Goal: Ask a question

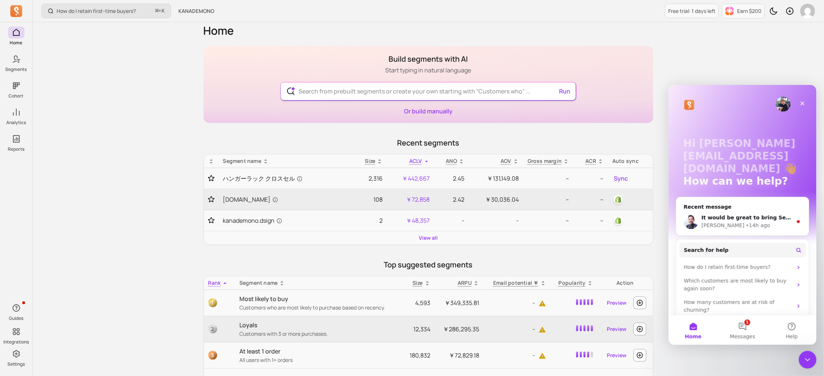
scroll to position [9, 0]
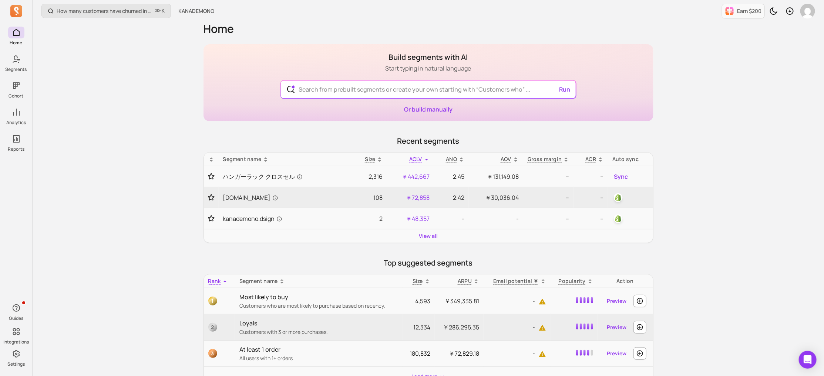
click at [18, 63] on icon at bounding box center [16, 59] width 9 height 9
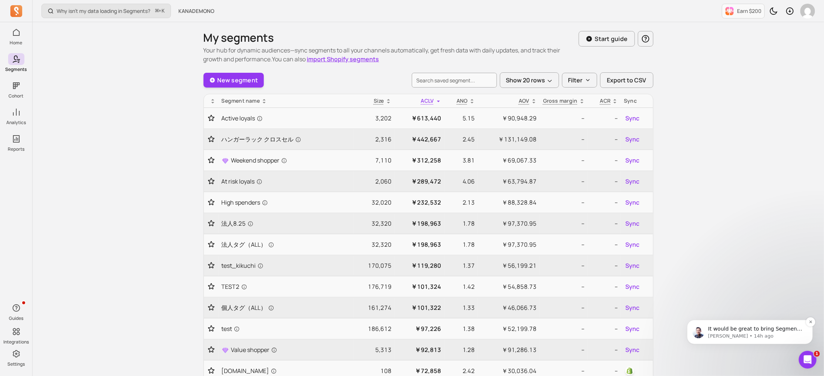
click at [713, 326] on p "It would be great to bring Segments to more [DEMOGRAPHIC_DATA] customers :)" at bounding box center [755, 328] width 95 height 7
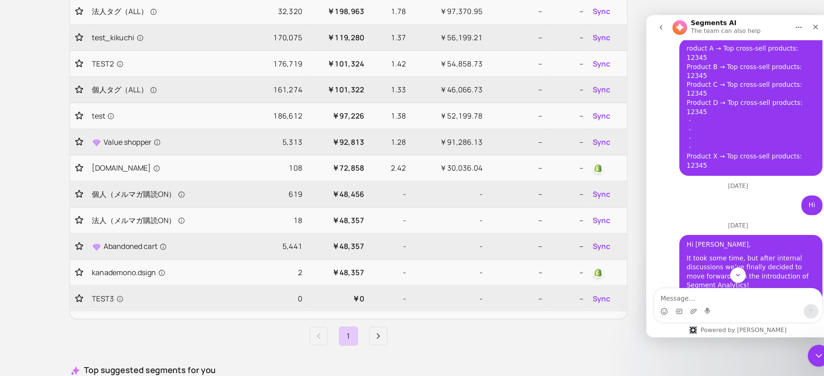
scroll to position [286, 0]
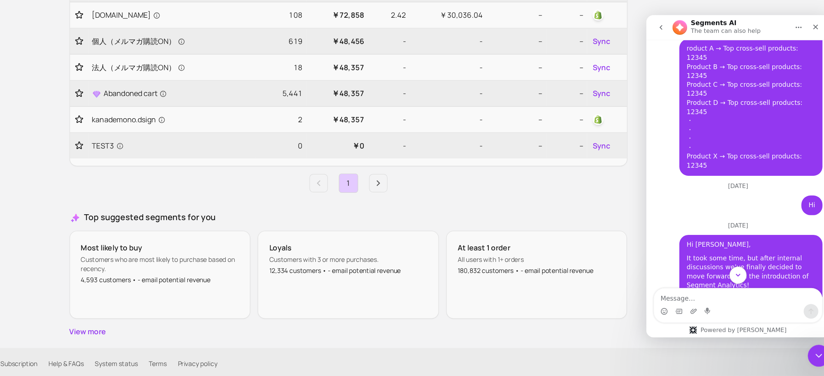
click at [723, 225] on button "Scroll to bottom" at bounding box center [720, 225] width 14 height 14
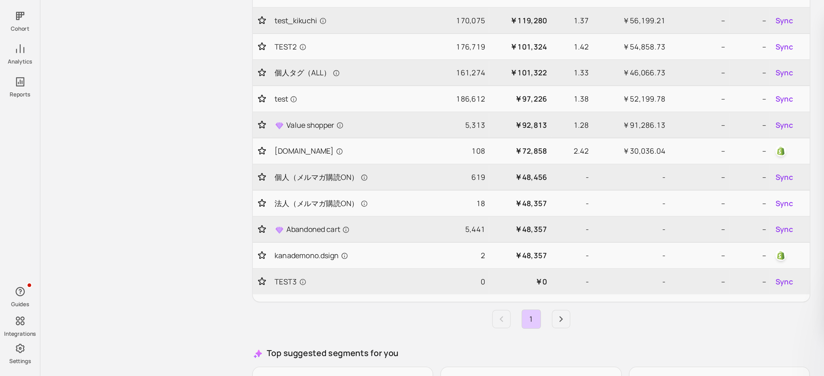
scroll to position [178, 0]
